Goal: Use online tool/utility: Utilize a website feature to perform a specific function

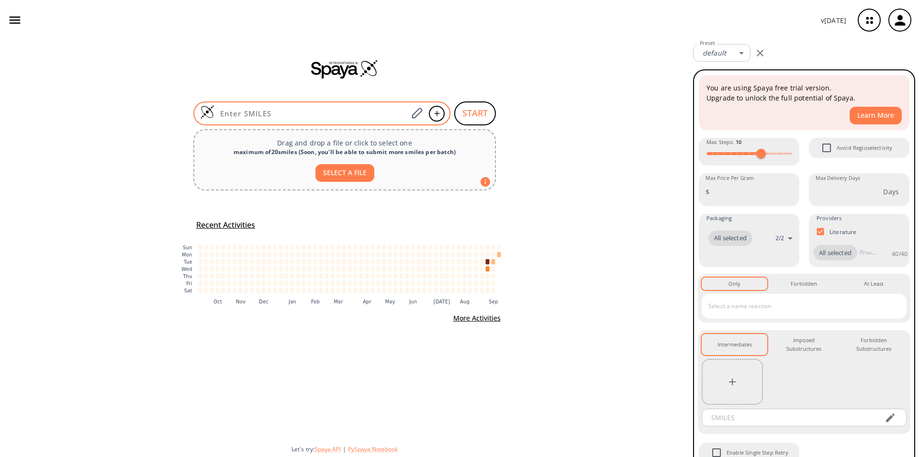
click at [323, 106] on div at bounding box center [321, 113] width 257 height 24
click at [256, 110] on input at bounding box center [310, 114] width 193 height 10
paste input "C[C@]12CC[C@H]3[C@@H]([C@H](SC(=O)C)CC4=CC(=O)CC[C@]34C)[C@@H]1CCC12OC(=O)CC1"
type input "C[C@]12CC[C@H]3[C@@H]([C@H](SC(=O)C)CC4=CC(=O)CC[C@]34C)[C@@H]1CCC12OC(=O)CC1"
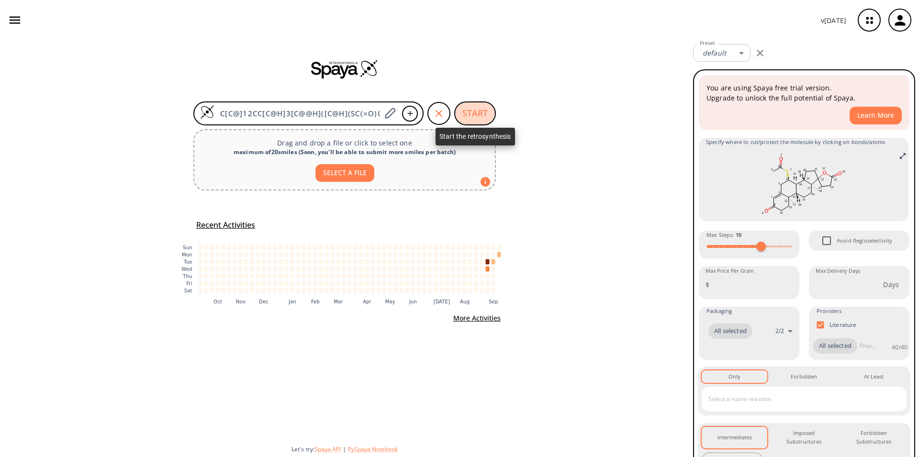
click at [476, 116] on button "START" at bounding box center [475, 113] width 42 height 24
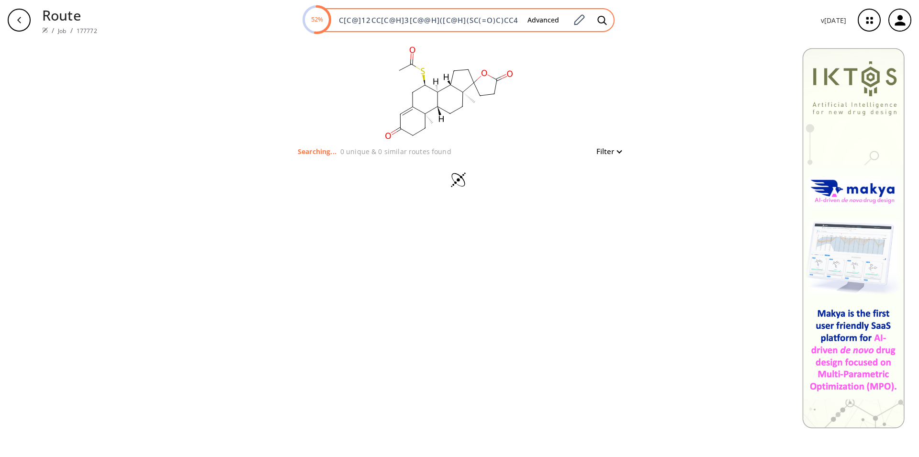
drag, startPoint x: 339, startPoint y: 15, endPoint x: 471, endPoint y: 17, distance: 132.6
click at [469, 18] on div "52% C[C@]12CC[C@H]3[C@@H]([C@H](SC(=O)C)CC4=CC(=O)CC[C@]34C)[C@@H]1CCC12OC(=O)C…" at bounding box center [458, 20] width 311 height 24
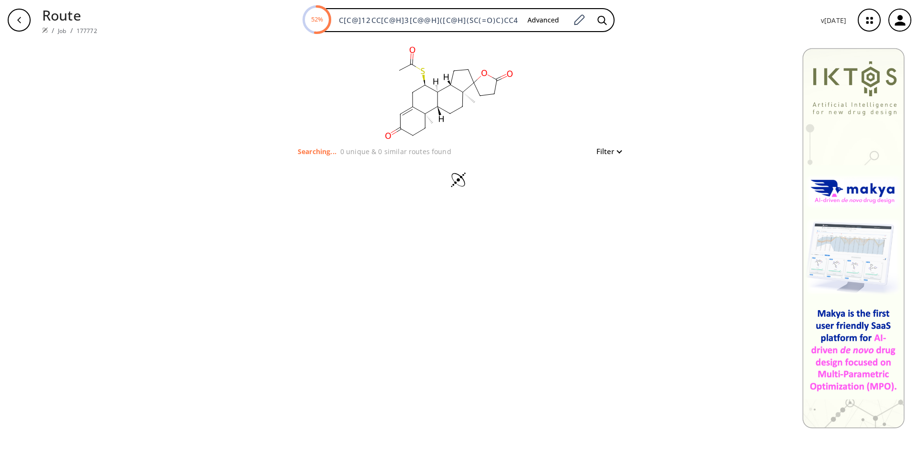
scroll to position [0, 181]
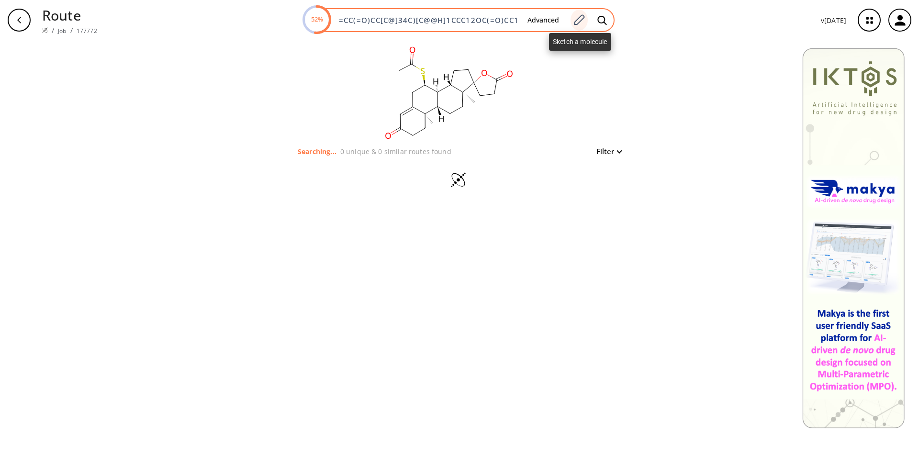
click at [580, 22] on icon at bounding box center [578, 20] width 13 height 12
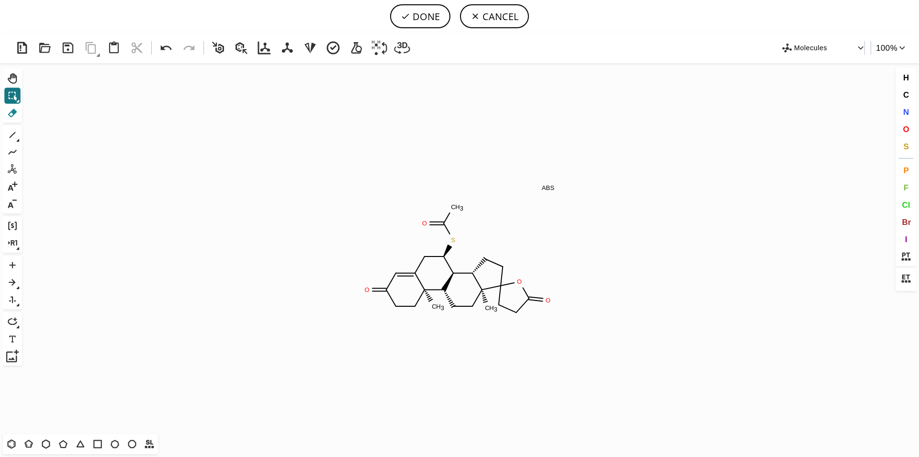
click at [14, 111] on icon at bounding box center [12, 113] width 9 height 9
click at [15, 112] on icon at bounding box center [12, 113] width 9 height 9
drag, startPoint x: 551, startPoint y: 184, endPoint x: 542, endPoint y: 183, distance: 8.6
click at [551, 183] on icon "Created with [PERSON_NAME] 2.3.0 C H 3 S O C H 3 O C H 3 O O ABS" at bounding box center [459, 248] width 867 height 371
click at [541, 183] on icon "Created with [PERSON_NAME] 2.3.0 C H 3 S O C H 3 O C H 3 O O ABS" at bounding box center [459, 248] width 867 height 371
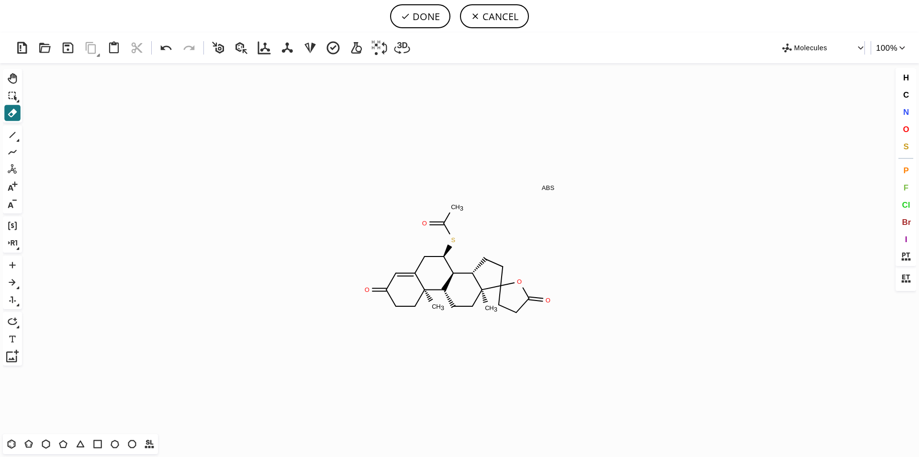
click at [542, 184] on icon "Created with [PERSON_NAME] 2.3.0 C H 3 S O C H 3 O C H 3 O O ABS" at bounding box center [459, 248] width 867 height 371
click at [549, 186] on icon "Created with [PERSON_NAME] 2.3.0 C H 3 S O C H 3 O C H 3 O O ABS" at bounding box center [459, 248] width 867 height 371
click at [554, 190] on tspan "ABS" at bounding box center [548, 187] width 13 height 7
click at [500, 17] on button "CANCEL" at bounding box center [494, 16] width 69 height 24
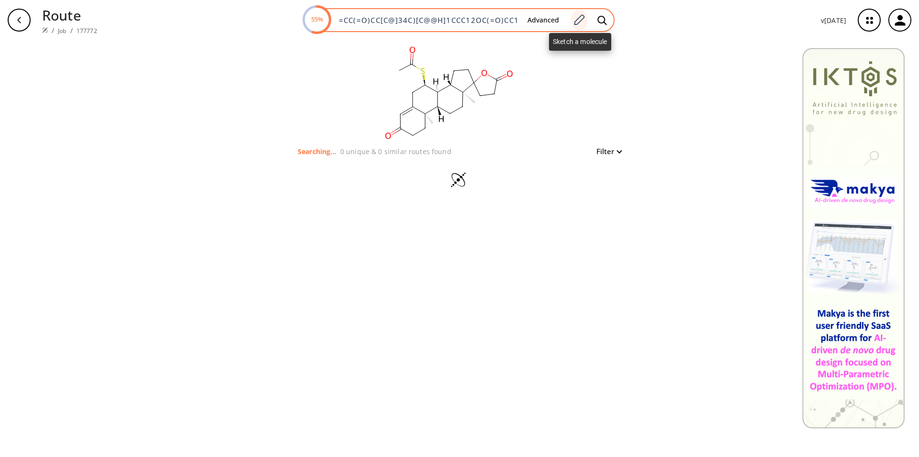
click at [583, 17] on icon at bounding box center [578, 20] width 13 height 12
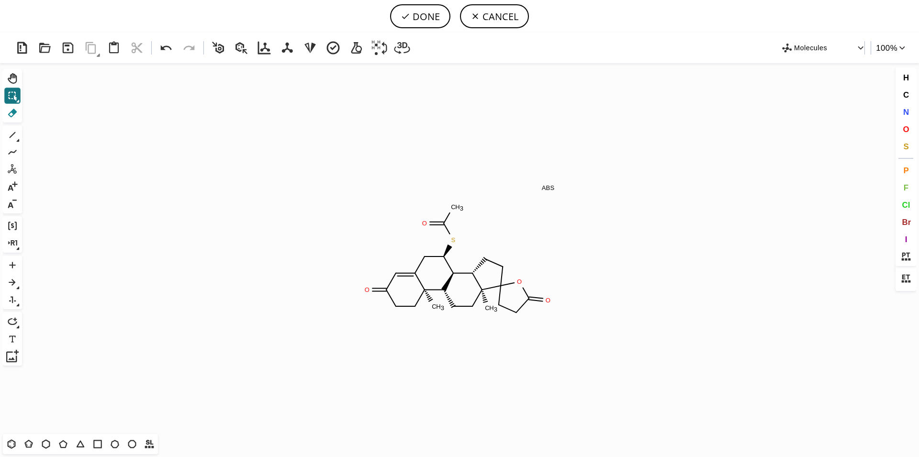
click at [11, 111] on icon at bounding box center [12, 113] width 9 height 9
drag, startPoint x: 547, startPoint y: 181, endPoint x: 559, endPoint y: 195, distance: 18.0
click at [559, 195] on icon "Created with [PERSON_NAME] 2.3.0 C H 3 S O C H 3 O C H 3 O O ABS" at bounding box center [459, 248] width 867 height 371
